Goal: Task Accomplishment & Management: Manage account settings

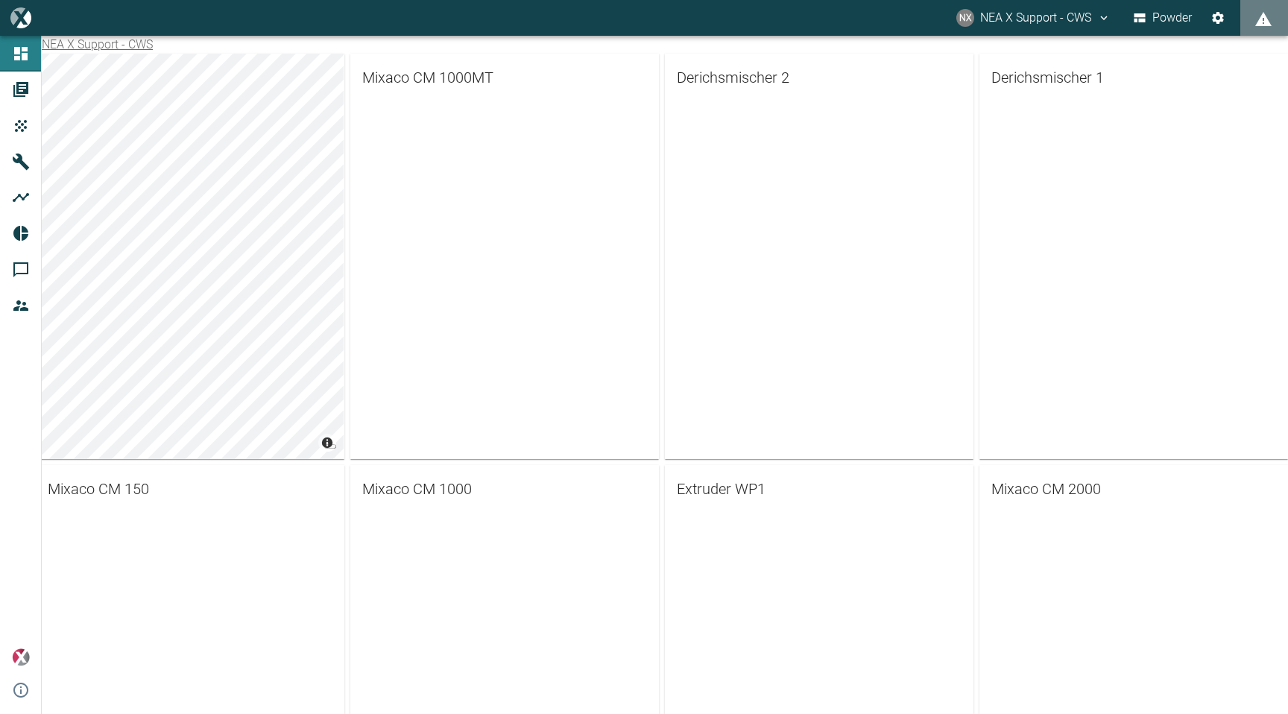
click at [1051, 21] on button "NX NEA X Support - CWS" at bounding box center [1033, 17] width 159 height 27
click at [1039, 56] on li "Ausloggen" at bounding box center [1062, 59] width 102 height 27
